Goal: Information Seeking & Learning: Learn about a topic

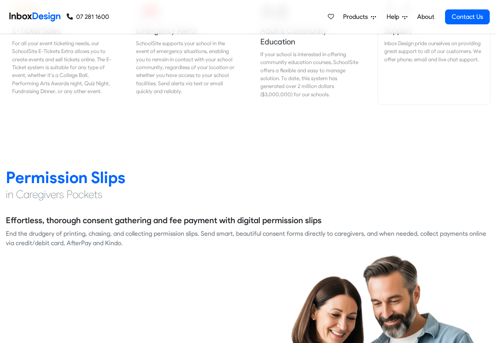
scroll to position [989, 0]
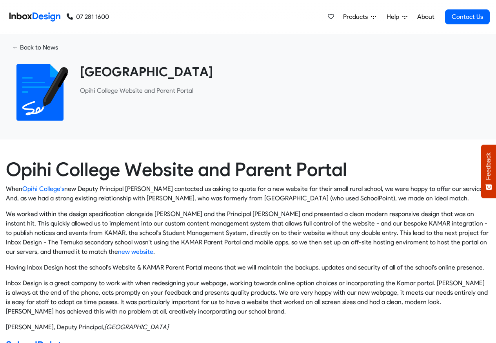
click at [30, 84] on img at bounding box center [40, 92] width 57 height 57
